Goal: Transaction & Acquisition: Purchase product/service

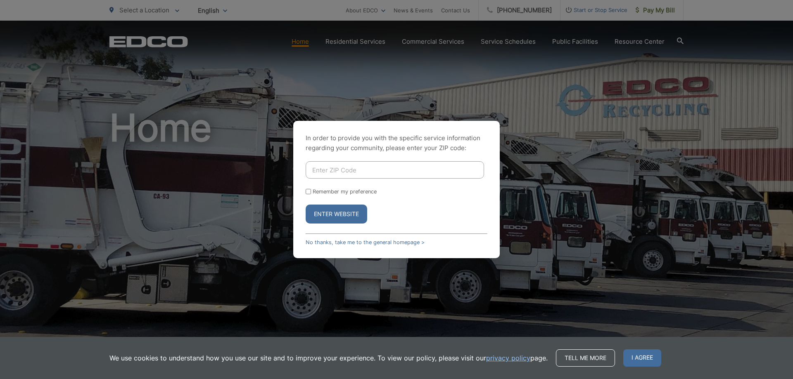
click at [329, 168] on input "Enter ZIP Code" at bounding box center [395, 169] width 178 height 17
type input "92024"
click at [327, 215] on button "Enter Website" at bounding box center [337, 214] width 62 height 19
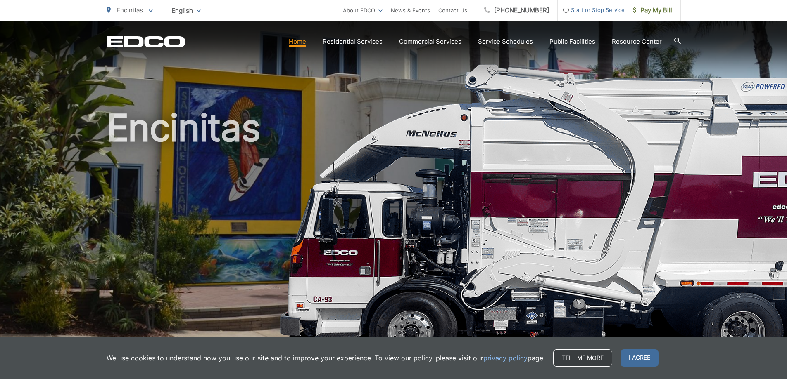
click at [585, 357] on link "Tell me more" at bounding box center [582, 358] width 59 height 17
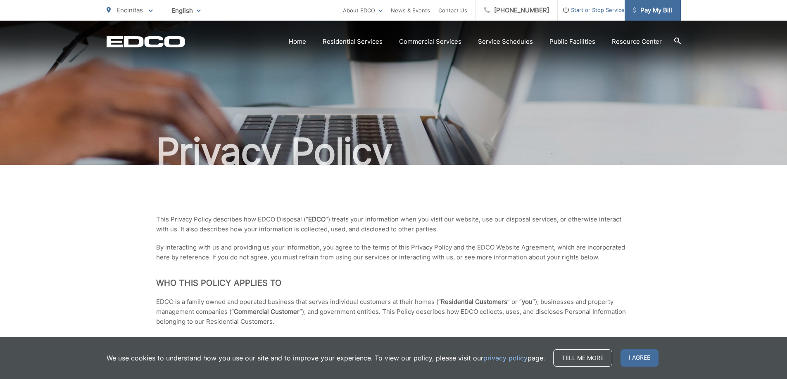
click at [654, 10] on span "Pay My Bill" at bounding box center [652, 10] width 39 height 10
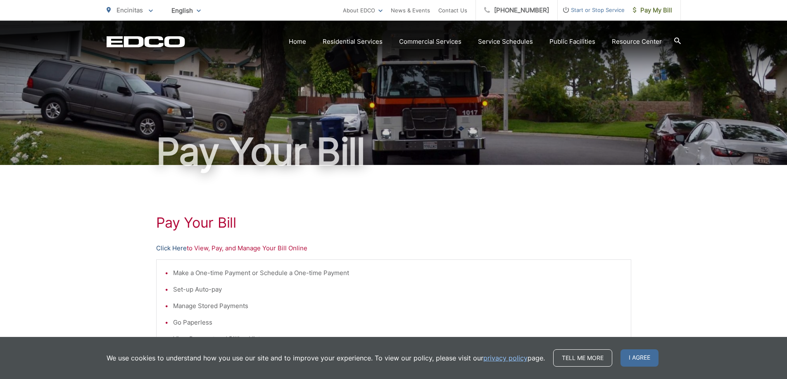
click at [176, 249] on link "Click Here" at bounding box center [171, 249] width 31 height 10
